Goal: Task Accomplishment & Management: Complete application form

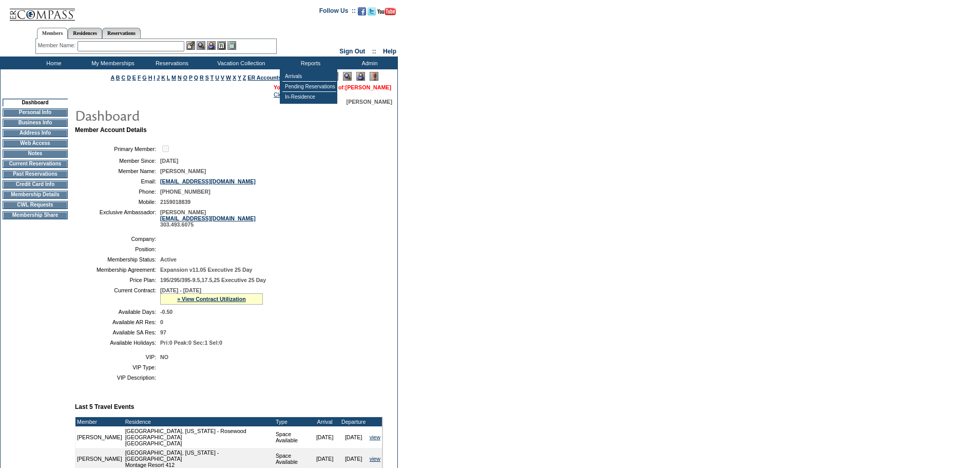
click at [372, 89] on link "[PERSON_NAME]" at bounding box center [369, 87] width 46 height 6
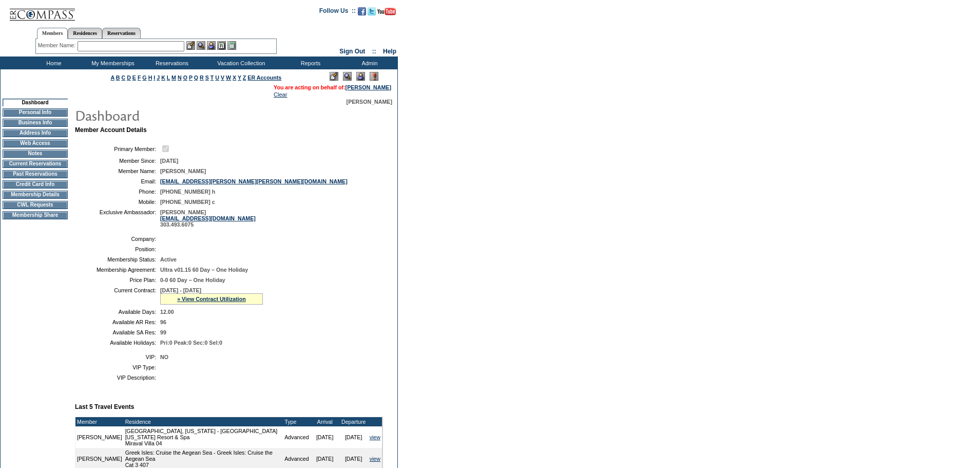
click at [59, 209] on td "CWL Requests" at bounding box center [35, 205] width 65 height 8
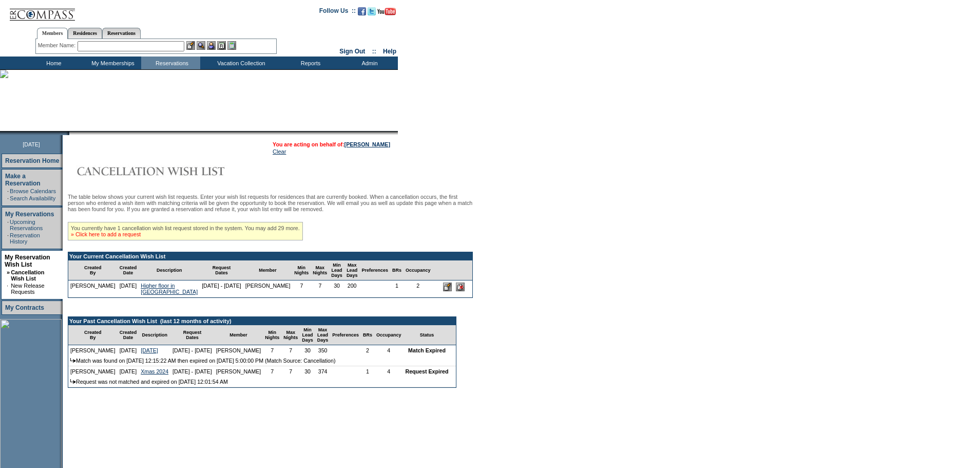
click at [136, 237] on link "» Click here to add a request" at bounding box center [106, 234] width 70 height 6
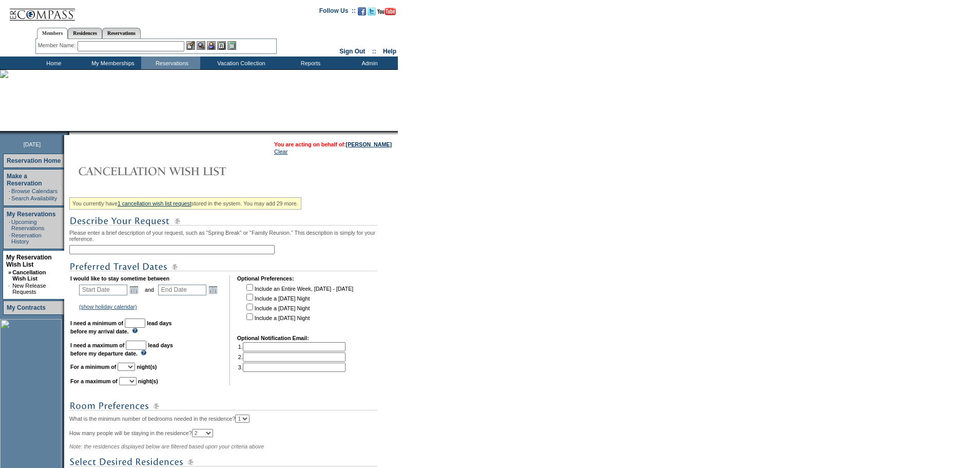
click at [143, 252] on input "text" at bounding box center [171, 249] width 205 height 9
type input "additional days in [GEOGRAPHIC_DATA] - Feb"
click at [140, 290] on link "Open the calendar popup." at bounding box center [133, 289] width 11 height 11
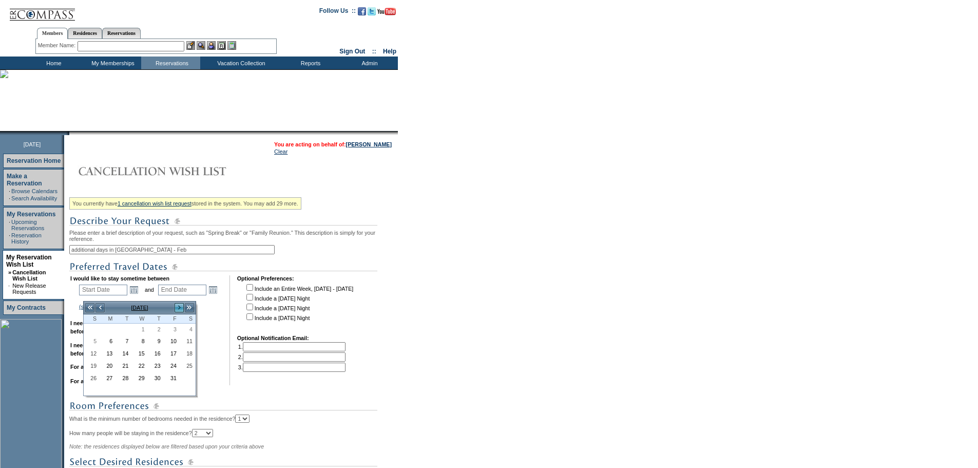
click at [177, 307] on link ">" at bounding box center [179, 308] width 10 height 10
click at [145, 354] on link "11" at bounding box center [139, 353] width 15 height 11
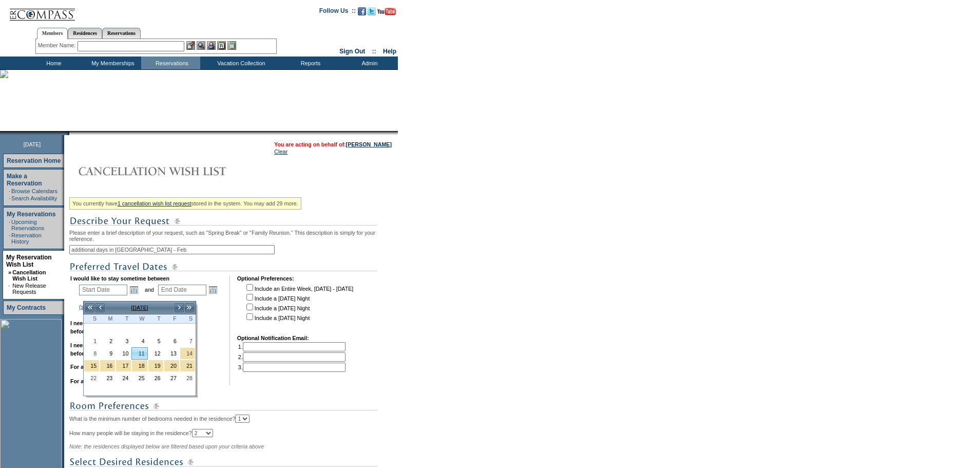
type input "2026-02-11"
type input "2026-02-12"
type input "2/11/2026"
type input "2/12/2026"
type input "133"
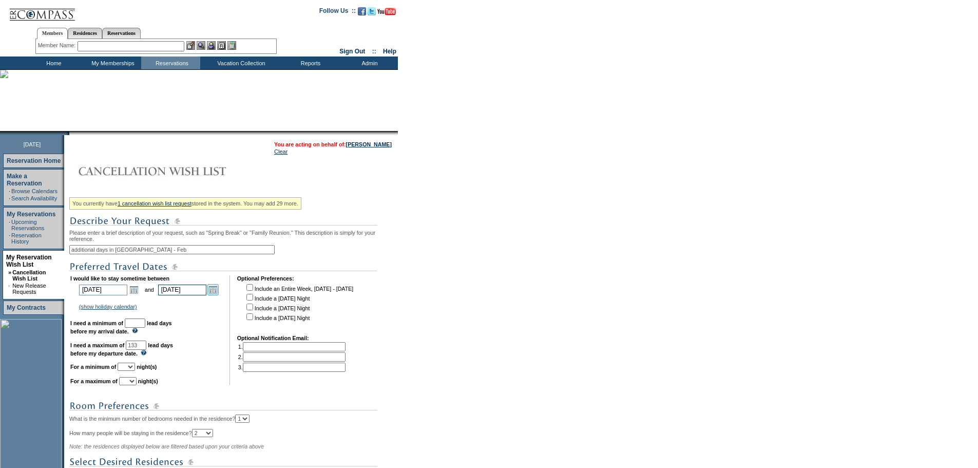
click at [212, 295] on link "Open the calendar popup." at bounding box center [212, 289] width 11 height 11
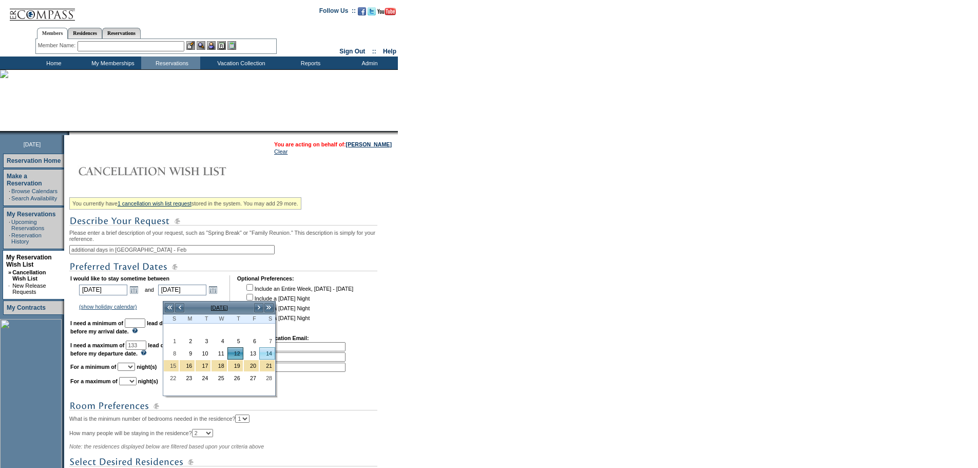
click at [269, 352] on link "14" at bounding box center [267, 353] width 15 height 11
type input "2026-02-14"
type input "2/14/2026"
type input "135"
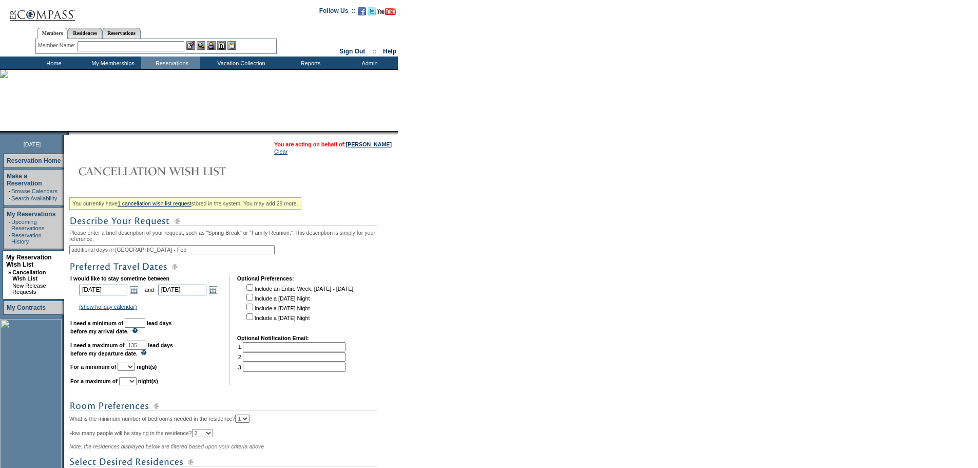
click at [145, 328] on input "text" at bounding box center [135, 322] width 21 height 9
type input "30"
click at [135, 371] on select "1 2 3 4 5 6 7 8 9 10 11 12 13 14" at bounding box center [126, 367] width 17 height 8
select select "3"
click at [130, 371] on select "1 2 3 4 5 6 7 8 9 10 11 12 13 14" at bounding box center [126, 367] width 17 height 8
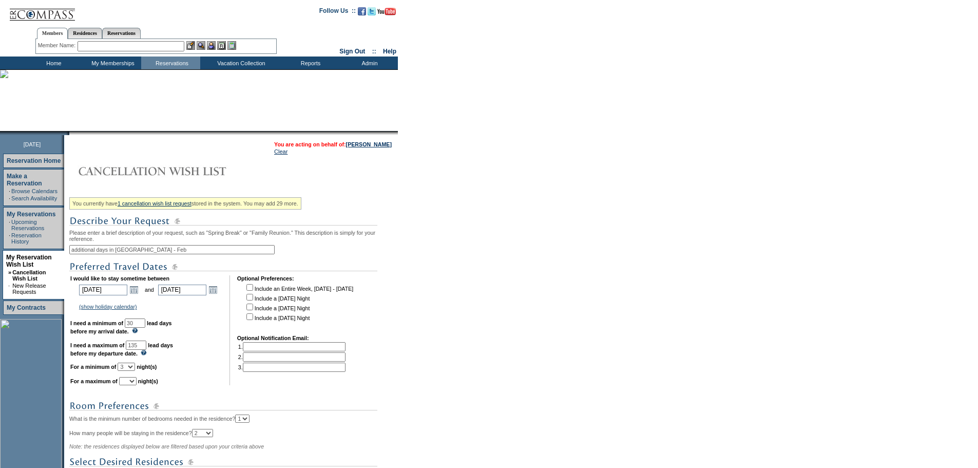
click at [137, 385] on select "1 2 3 4 5 6 7 8 9 10 11 12 13 14" at bounding box center [127, 381] width 17 height 8
select select "3"
click at [132, 385] on select "1 2 3 4 5 6 7 8 9 10 11 12 13 14" at bounding box center [127, 381] width 17 height 8
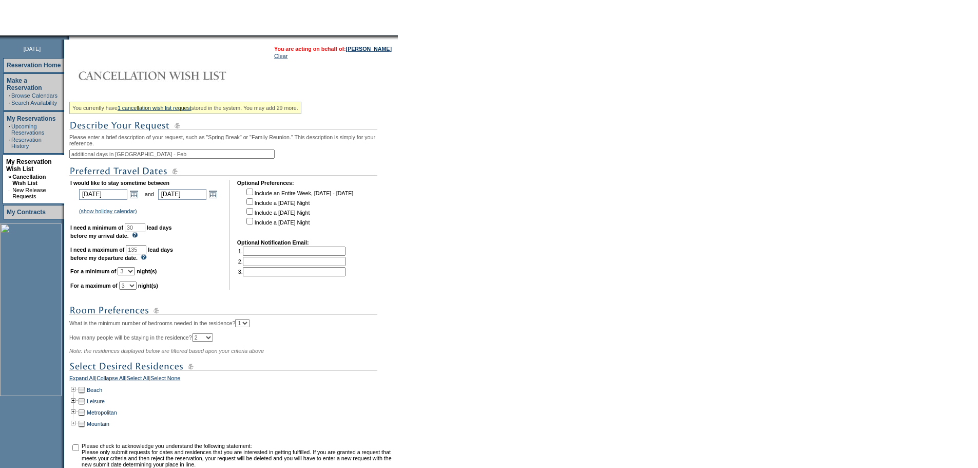
scroll to position [103, 0]
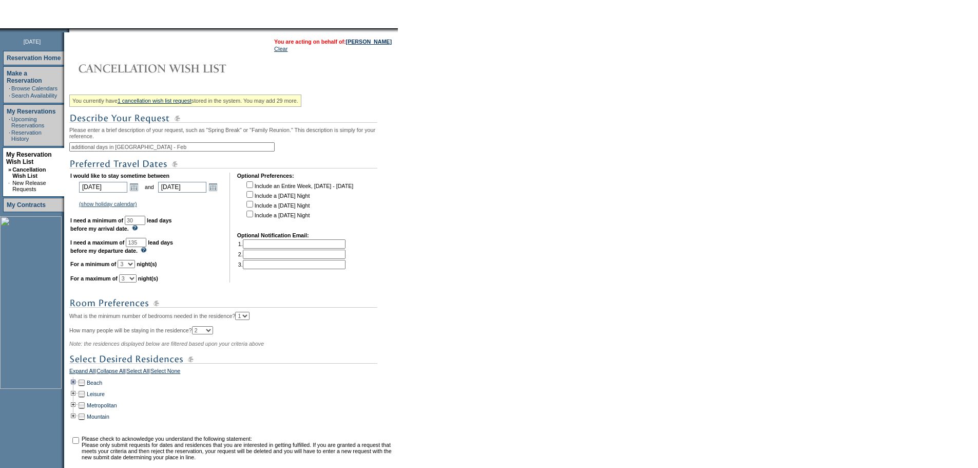
click at [77, 388] on td at bounding box center [73, 382] width 8 height 11
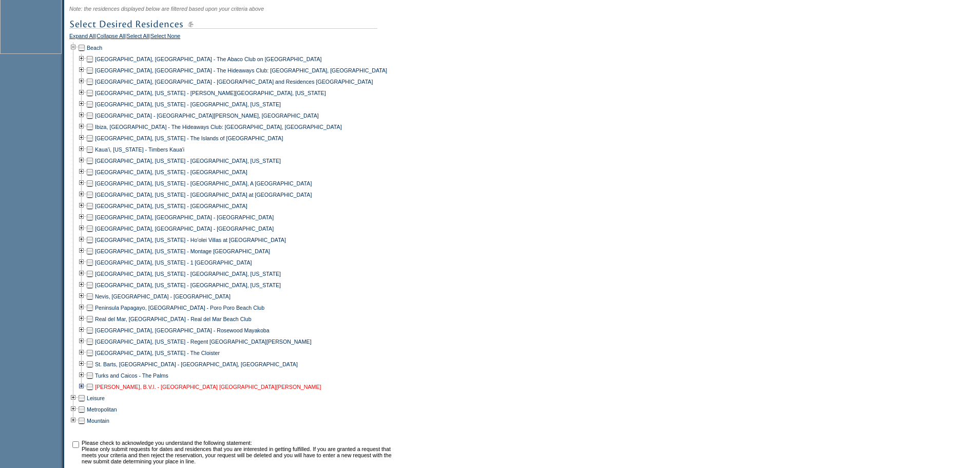
scroll to position [514, 0]
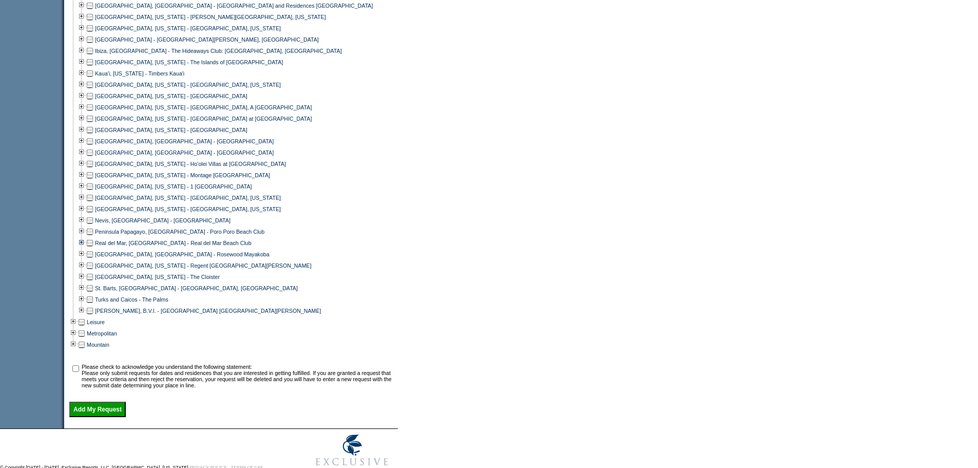
click at [85, 249] on td at bounding box center [82, 242] width 8 height 11
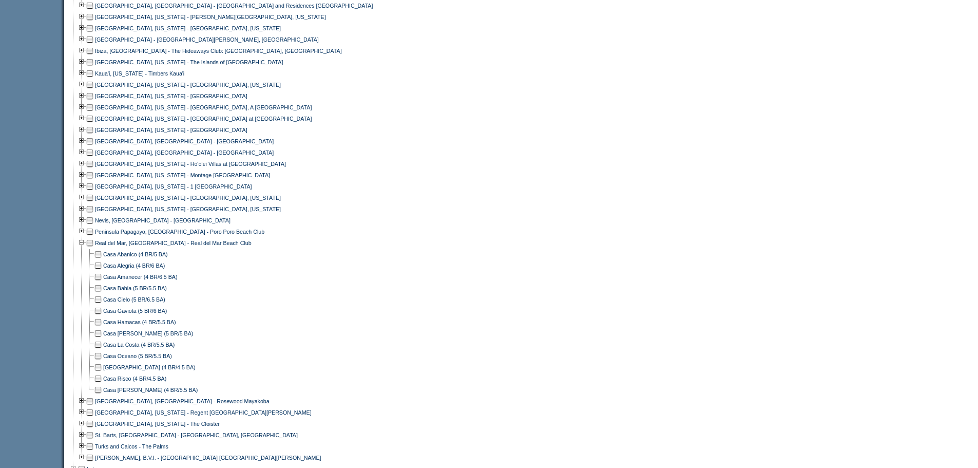
click at [101, 373] on td at bounding box center [98, 367] width 8 height 11
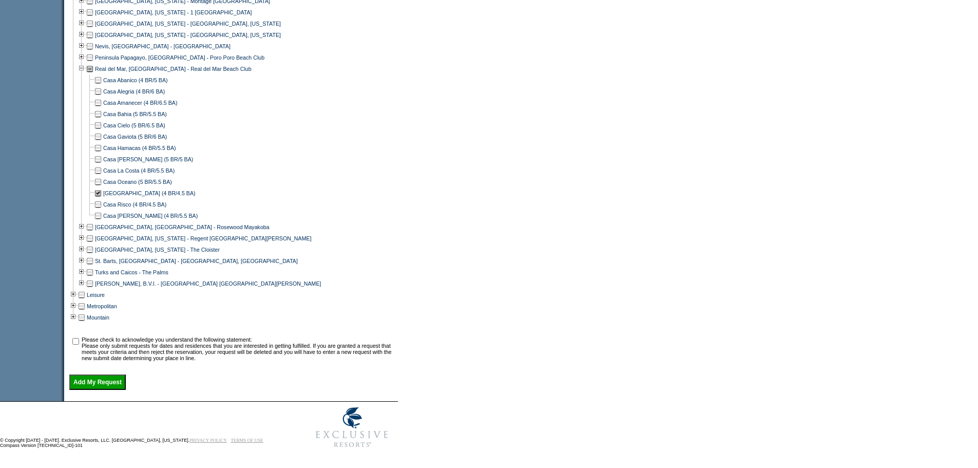
scroll to position [708, 0]
click at [79, 339] on input "checkbox" at bounding box center [75, 341] width 7 height 7
checkbox input "true"
click at [105, 377] on input "Add My Request" at bounding box center [97, 381] width 56 height 15
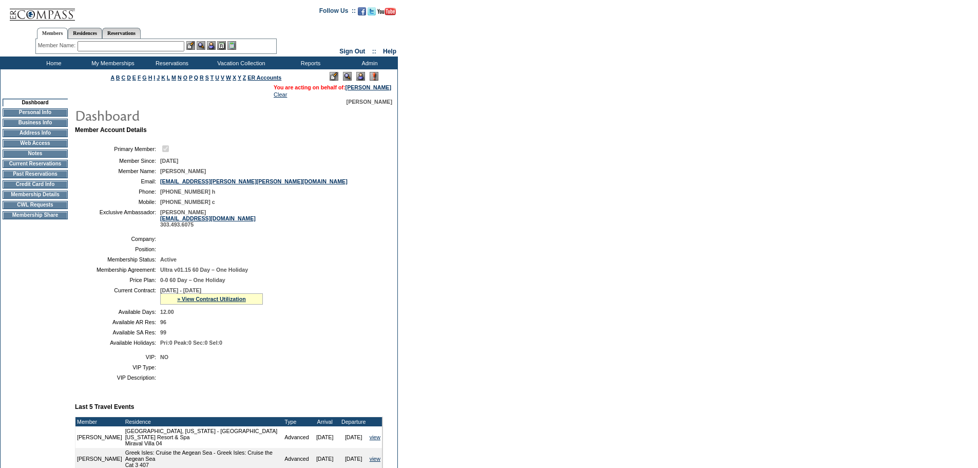
scroll to position [154, 0]
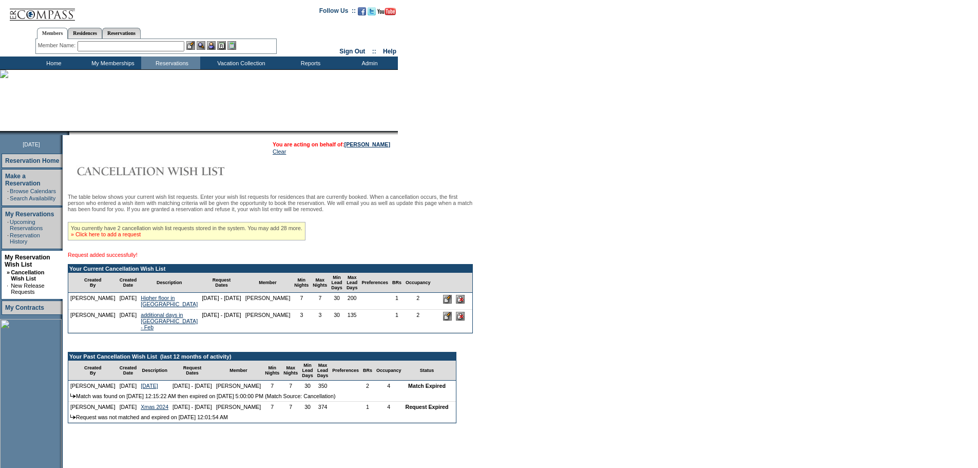
click at [141, 237] on link "» Click here to add a request" at bounding box center [106, 234] width 70 height 6
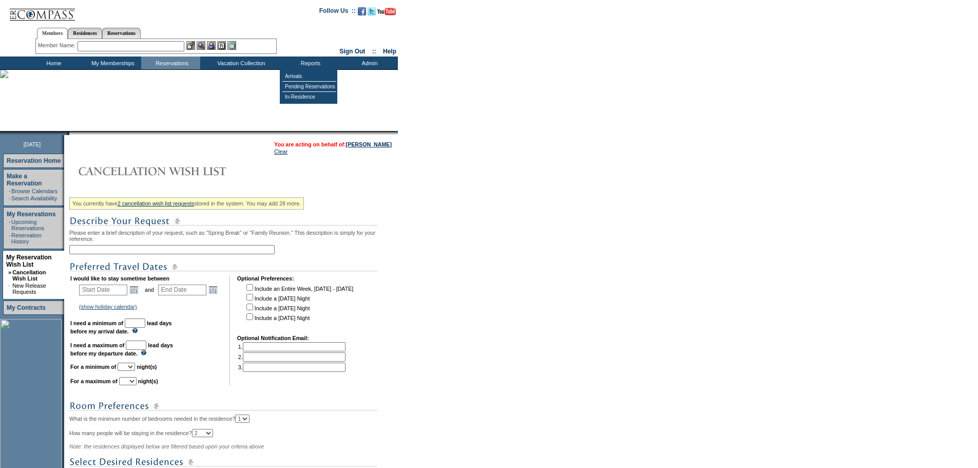
click at [153, 254] on input "text" at bounding box center [171, 249] width 205 height 9
type input "Other homes for Feb"
click at [138, 295] on link "Open the calendar popup." at bounding box center [133, 289] width 11 height 11
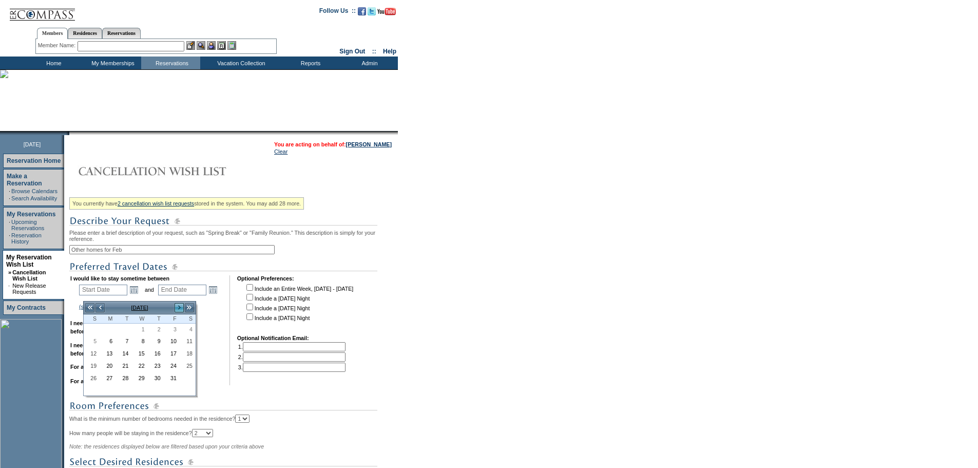
click at [178, 310] on link ">" at bounding box center [179, 308] width 10 height 10
click at [142, 355] on link "11" at bounding box center [139, 353] width 15 height 11
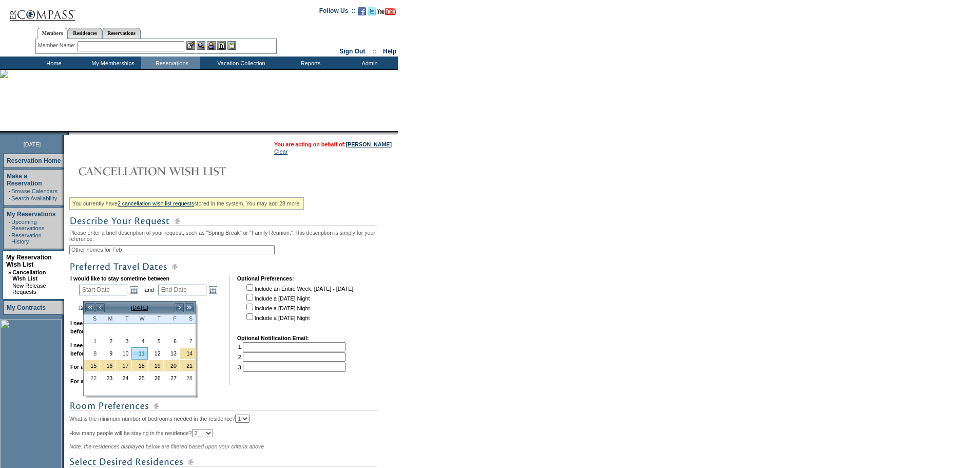
type input "2026-02-11"
type input "2026-02-12"
type input "2/11/2026"
type input "2/12/2026"
type input "133"
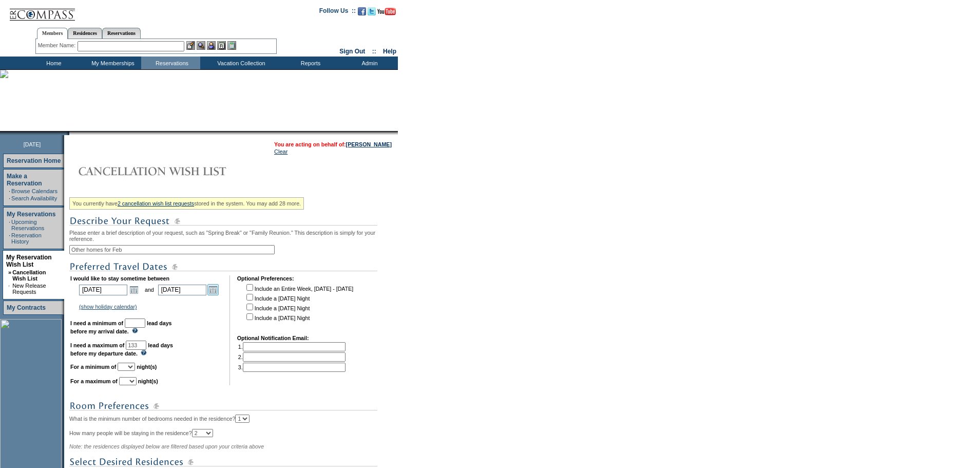
click at [219, 295] on link "Open the calendar popup." at bounding box center [212, 289] width 11 height 11
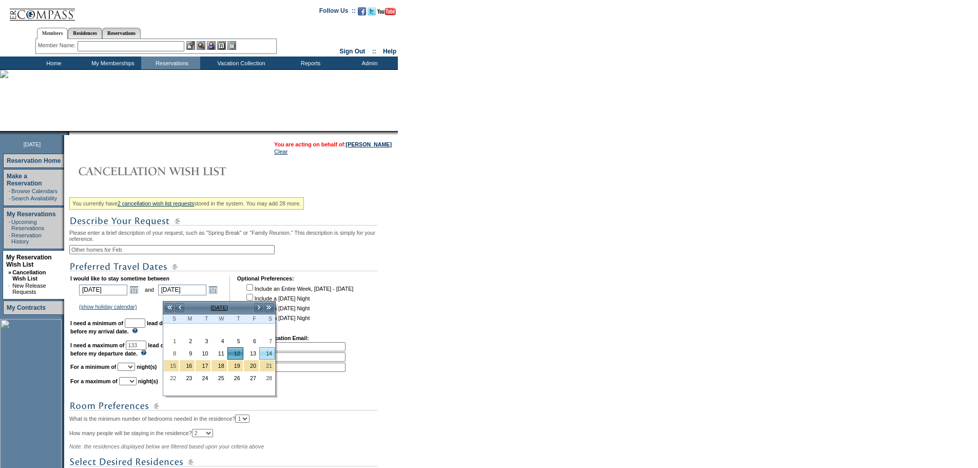
click at [266, 353] on link "14" at bounding box center [267, 353] width 15 height 11
type input "2026-02-14"
type input "2/14/2026"
type input "135"
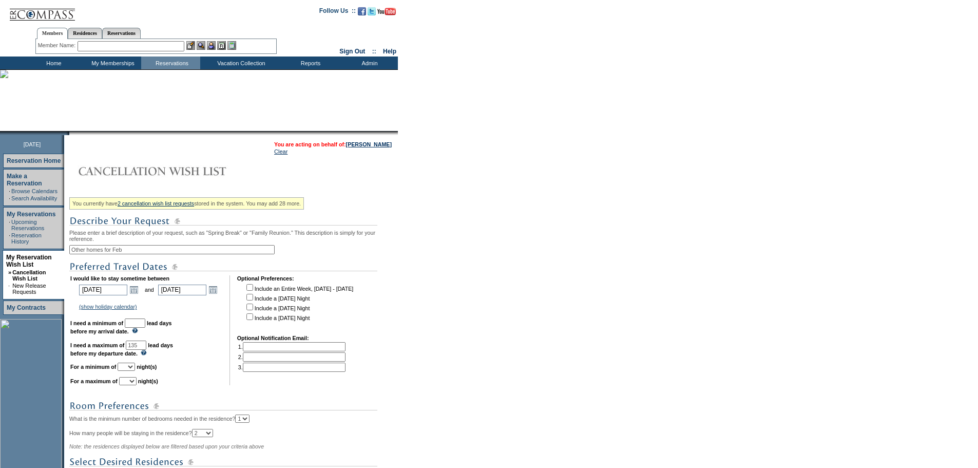
click at [145, 328] on input "text" at bounding box center [135, 322] width 21 height 9
type input "30"
click at [135, 371] on select "1 2 3 4 5 6 7 8 9 10 11 12 13 14" at bounding box center [126, 367] width 17 height 8
select select "3"
click at [130, 371] on select "1 2 3 4 5 6 7 8 9 10 11 12 13 14" at bounding box center [126, 367] width 17 height 8
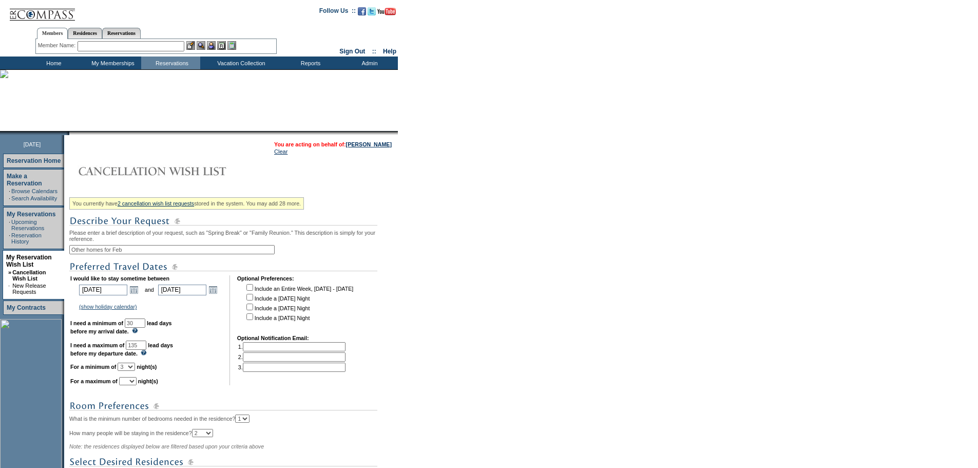
click at [137, 385] on select "1 2 3 4 5 6 7 8 9 10 11 12 13 14" at bounding box center [127, 381] width 17 height 8
select select "3"
click at [132, 385] on select "1 2 3 4 5 6 7 8 9 10 11 12 13 14" at bounding box center [127, 381] width 17 height 8
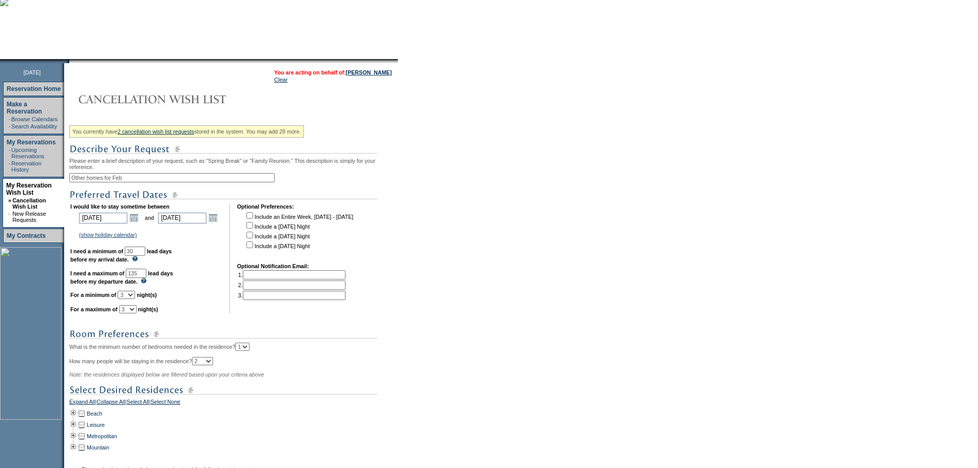
scroll to position [205, 0]
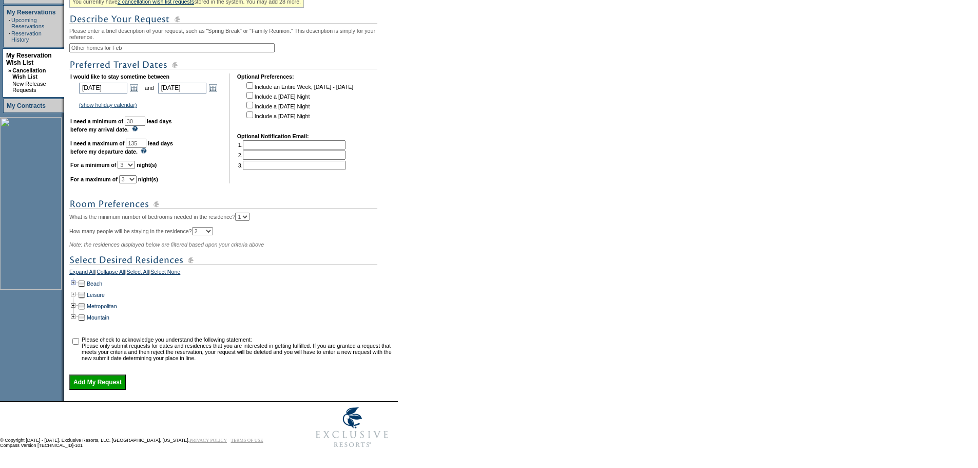
click at [77, 289] on td at bounding box center [73, 283] width 8 height 11
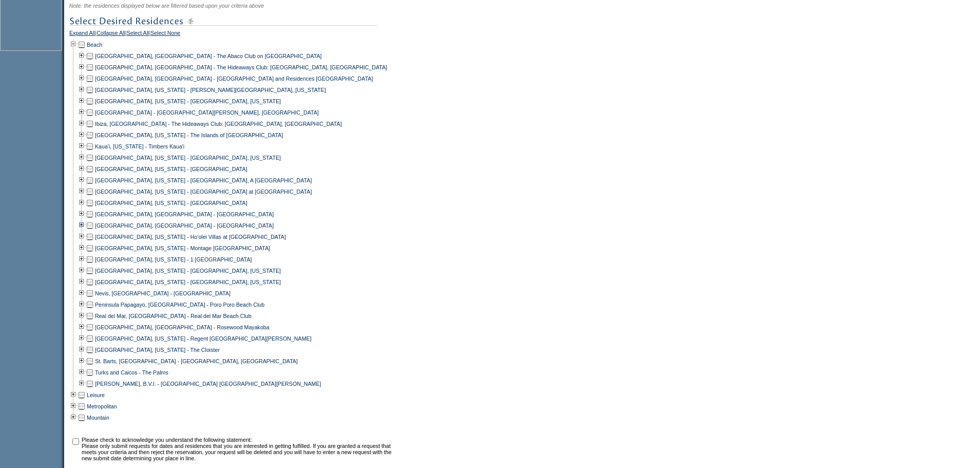
scroll to position [561, 0]
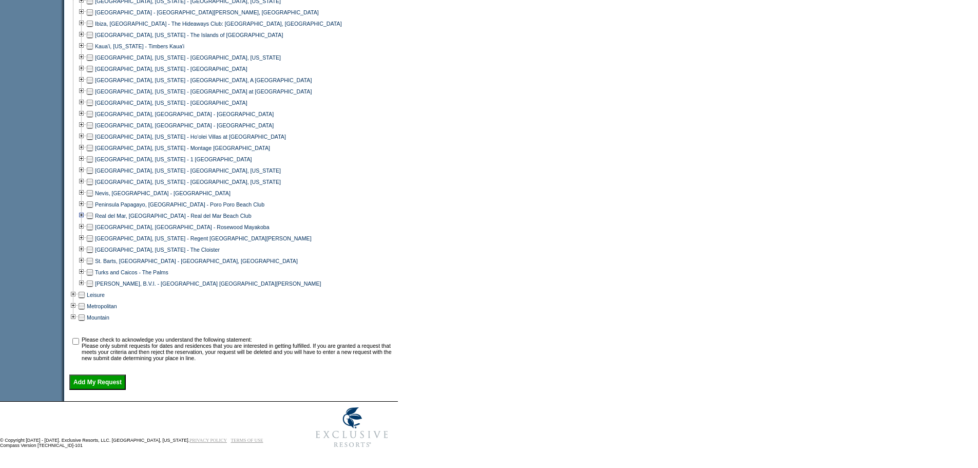
click at [86, 211] on td at bounding box center [82, 215] width 8 height 11
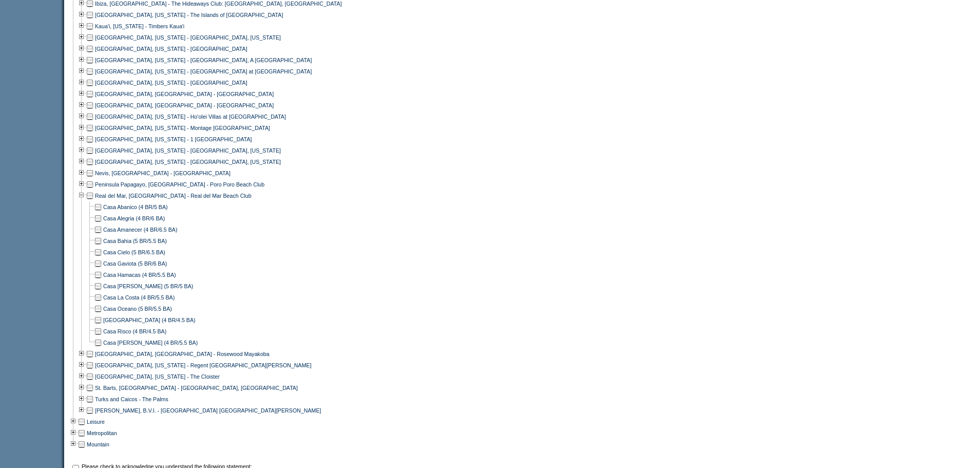
click at [102, 213] on td at bounding box center [98, 206] width 8 height 11
click at [102, 224] on td at bounding box center [98, 218] width 8 height 11
click at [102, 314] on td at bounding box center [98, 308] width 8 height 11
click at [102, 326] on td at bounding box center [98, 319] width 8 height 11
click at [102, 337] on td at bounding box center [98, 331] width 8 height 11
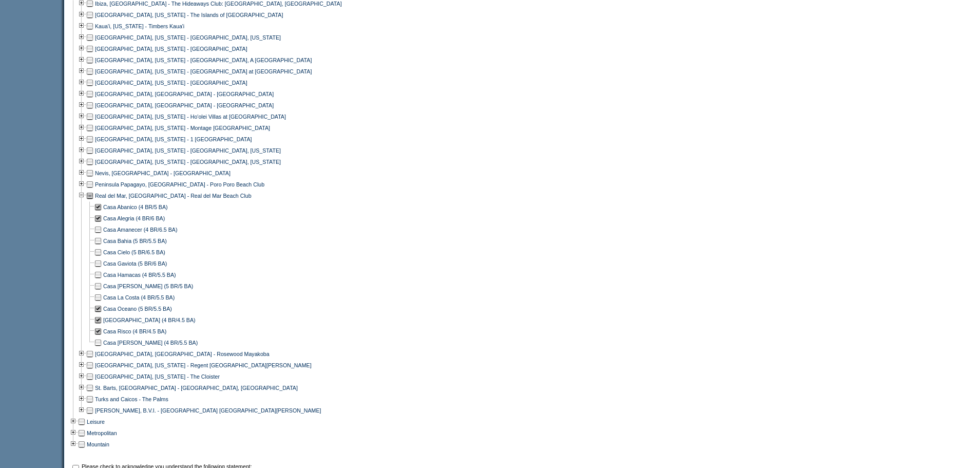
click at [100, 303] on td at bounding box center [98, 297] width 8 height 11
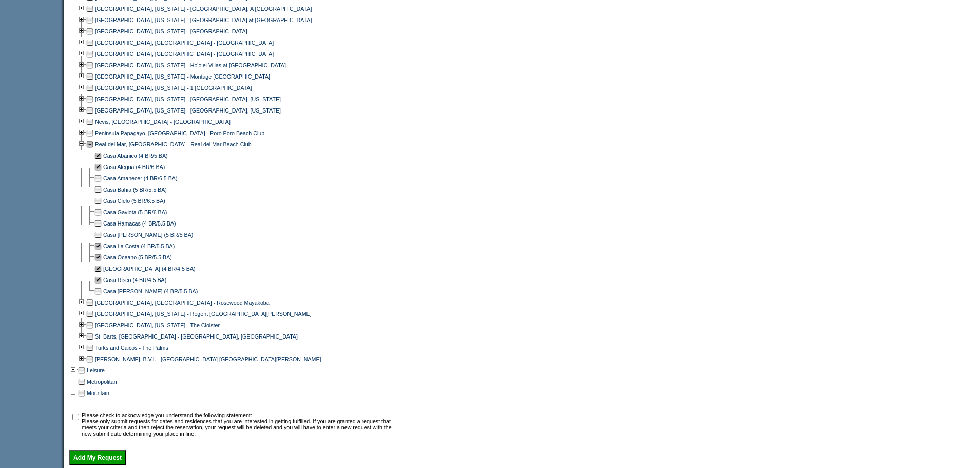
scroll to position [664, 0]
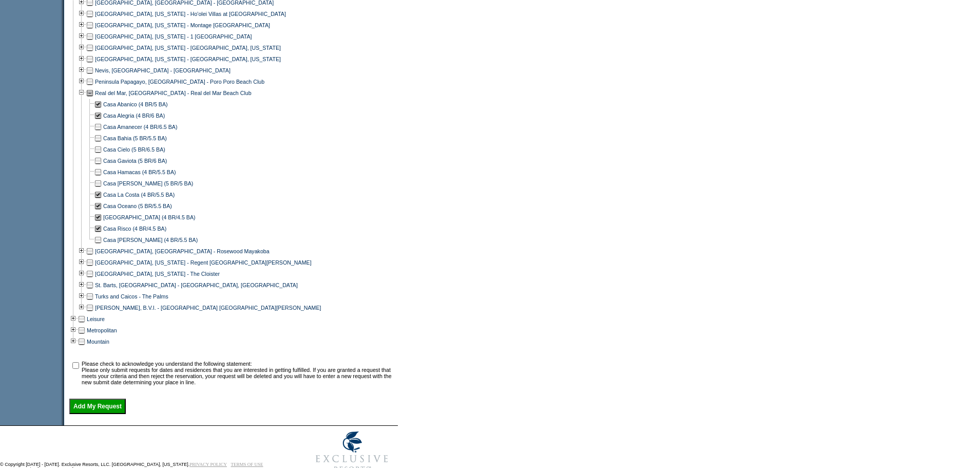
click at [79, 369] on input "checkbox" at bounding box center [75, 365] width 7 height 7
checkbox input "true"
click at [110, 414] on input "Add My Request" at bounding box center [97, 406] width 56 height 15
